Goal: Transaction & Acquisition: Purchase product/service

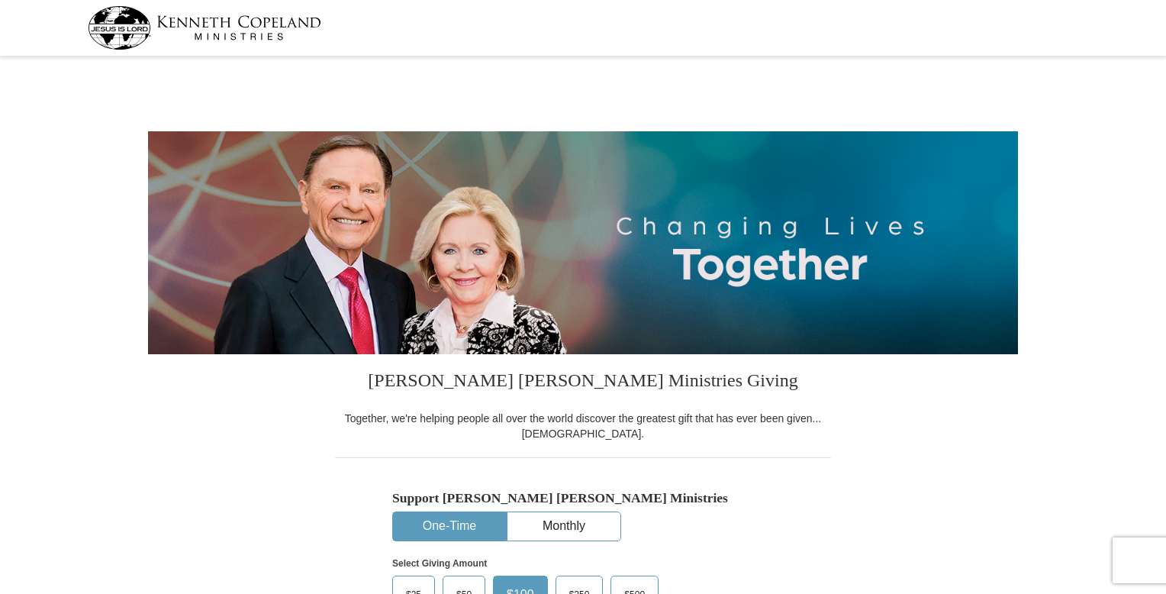
select select "AL"
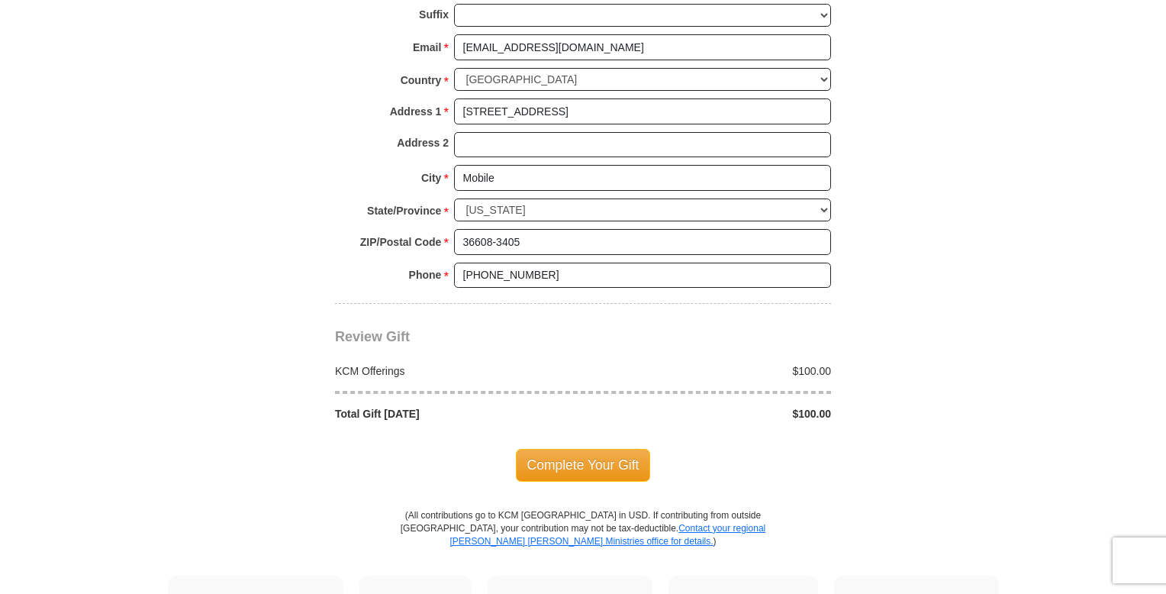
scroll to position [1128, 0]
click at [584, 449] on span "Complete Your Gift" at bounding box center [583, 465] width 135 height 32
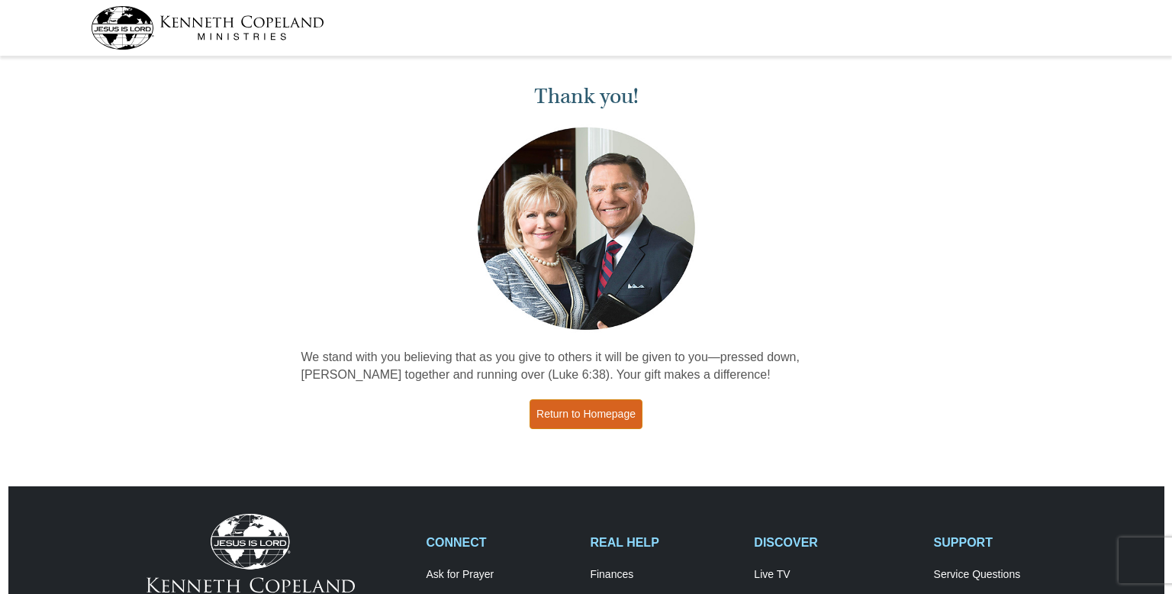
click at [591, 407] on link "Return to Homepage" at bounding box center [585, 414] width 113 height 30
